Goal: Information Seeking & Learning: Learn about a topic

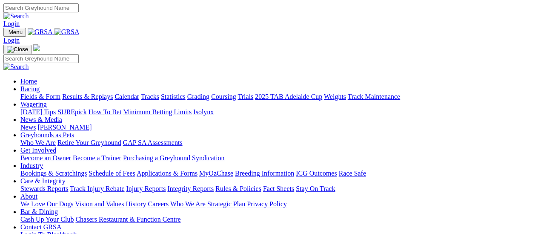
click at [48, 93] on link "Fields & Form" at bounding box center [40, 96] width 40 height 7
click at [43, 93] on link "Fields & Form" at bounding box center [40, 96] width 40 height 7
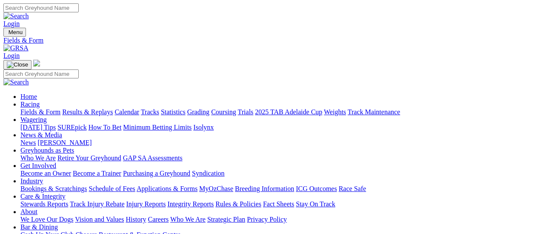
click at [214, 200] on link "Integrity Reports" at bounding box center [190, 203] width 46 height 7
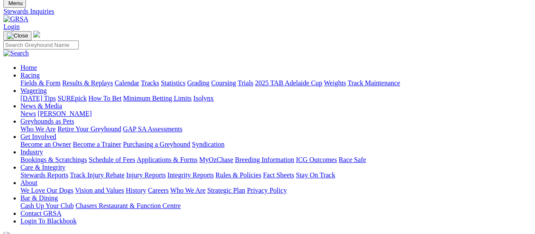
scroll to position [43, 0]
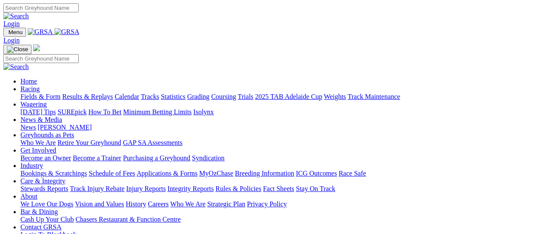
click at [39, 93] on link "Fields & Form" at bounding box center [40, 96] width 40 height 7
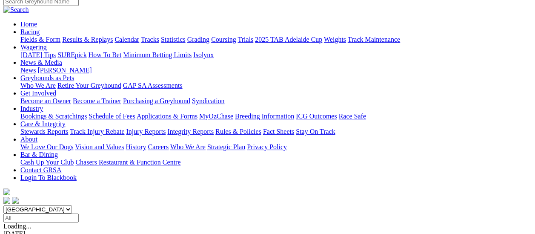
scroll to position [128, 0]
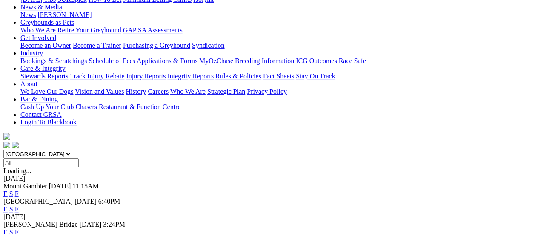
click at [19, 205] on link "F" at bounding box center [17, 208] width 4 height 7
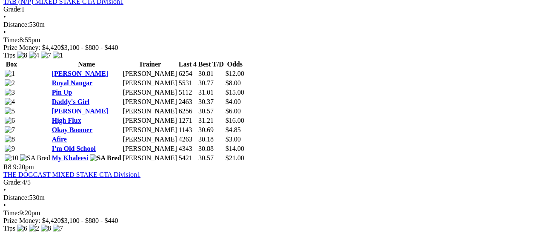
scroll to position [1321, 0]
